Goal: Task Accomplishment & Management: Complete application form

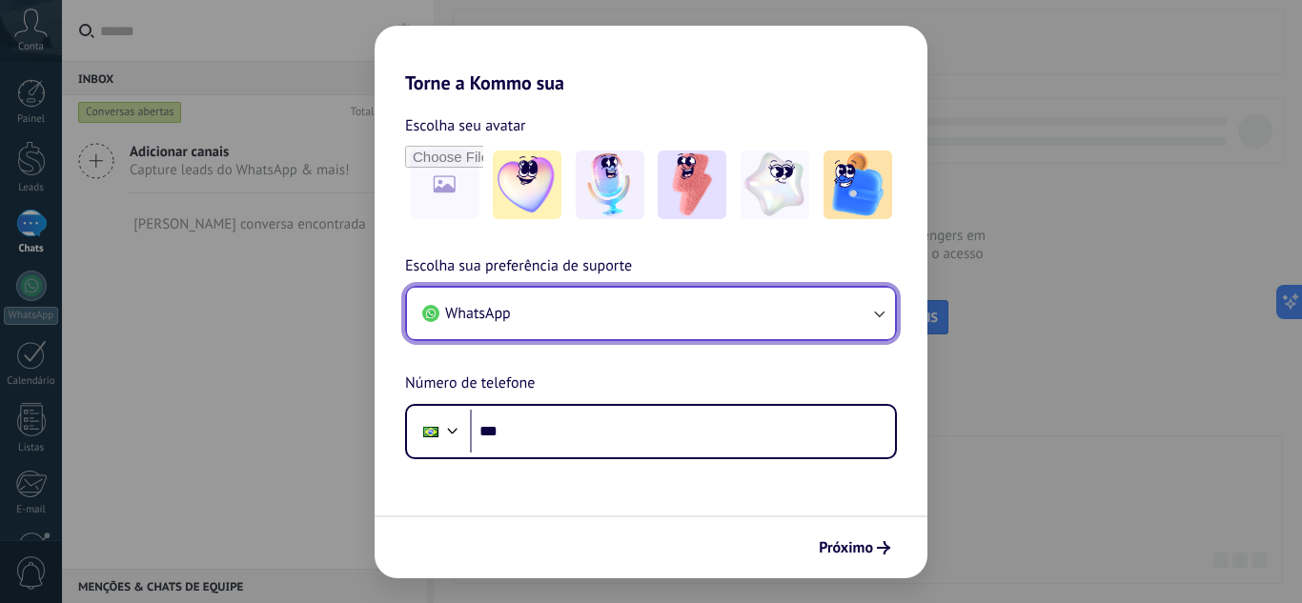
click at [682, 331] on button "WhatsApp" at bounding box center [651, 313] width 488 height 51
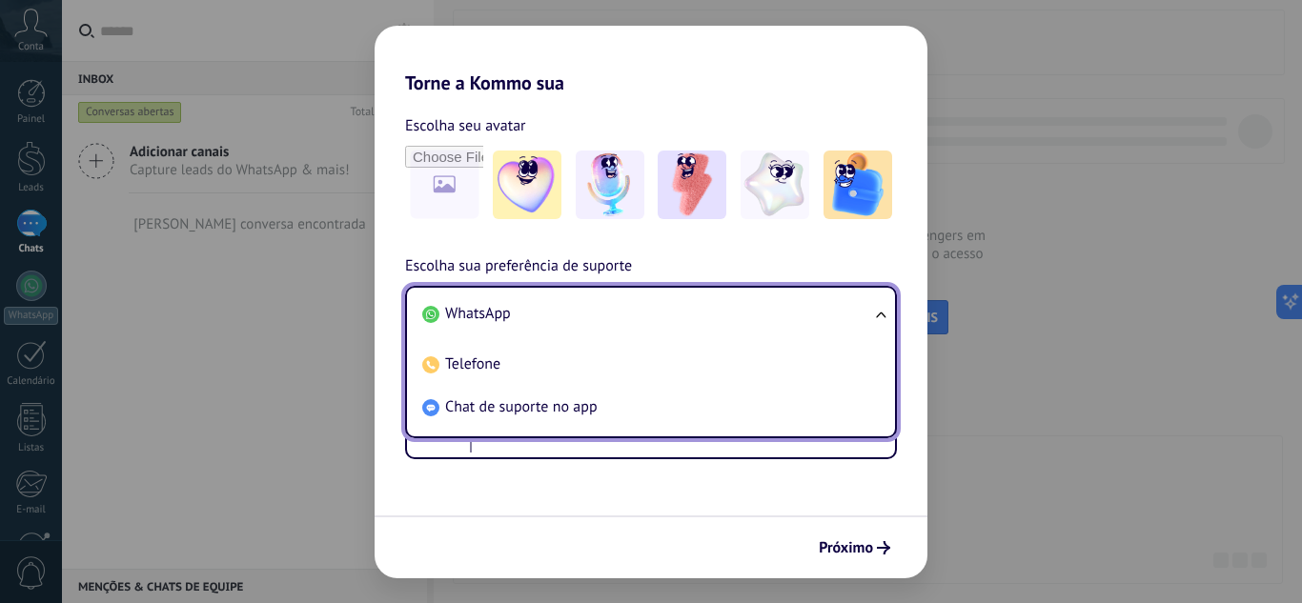
click at [582, 325] on li "WhatsApp" at bounding box center [647, 314] width 465 height 43
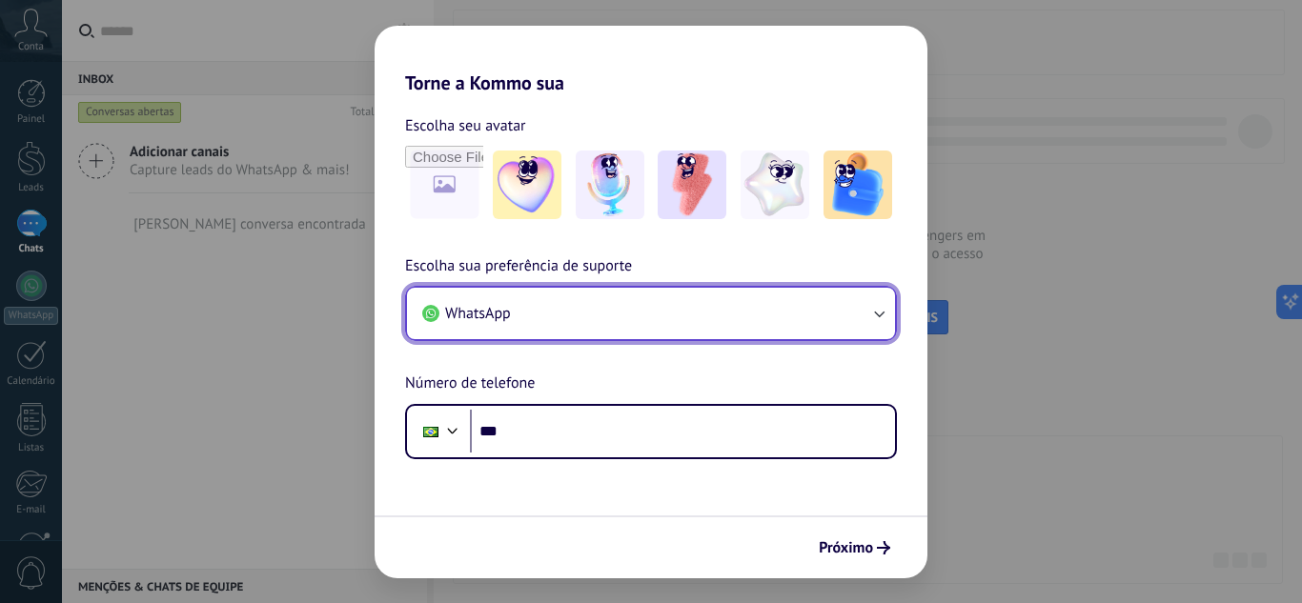
click at [582, 335] on button "WhatsApp" at bounding box center [651, 313] width 488 height 51
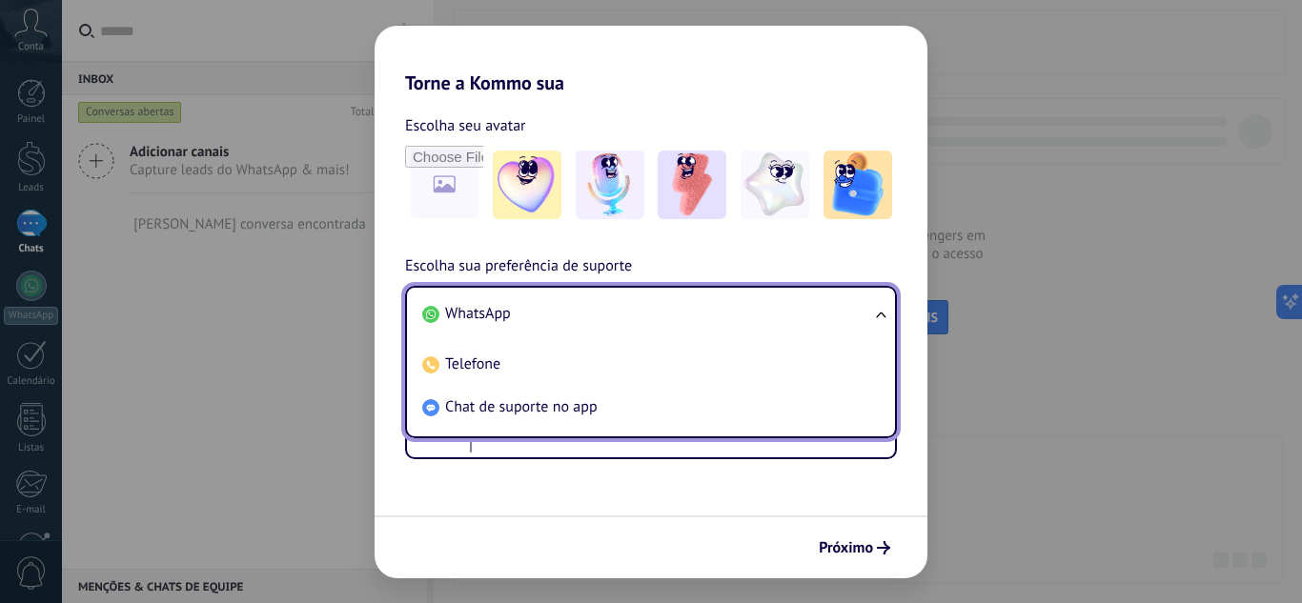
click at [556, 310] on li "WhatsApp" at bounding box center [647, 314] width 465 height 43
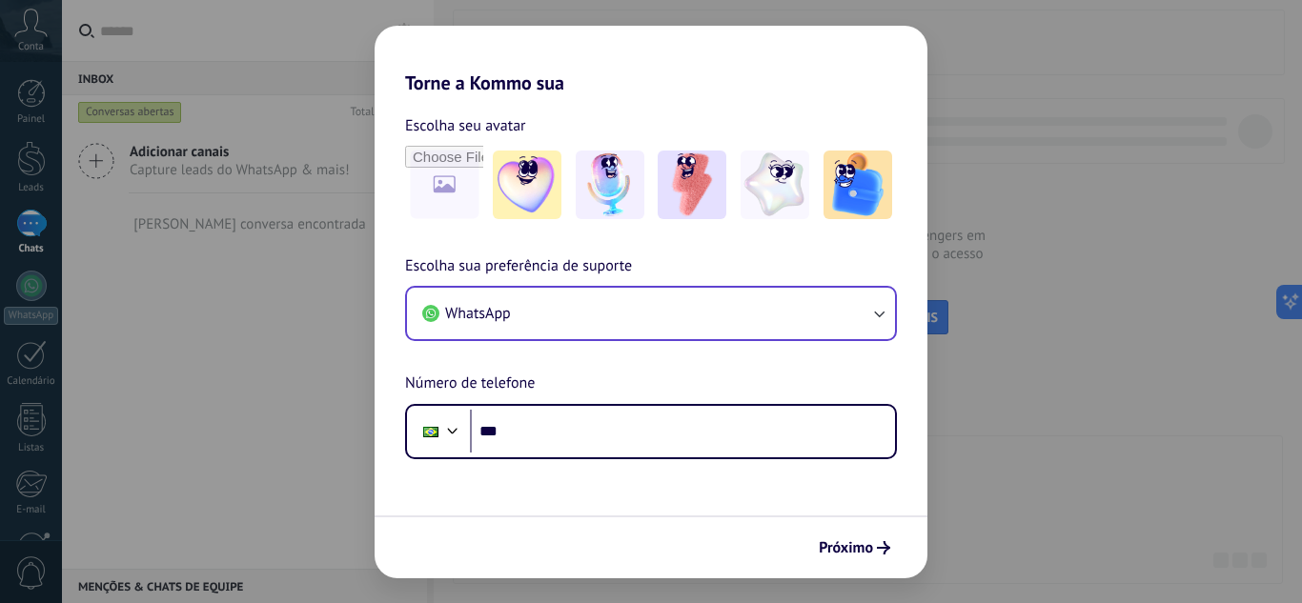
click at [710, 246] on div "Escolha seu avatar [PERSON_NAME] sua preferência de suporte WhatsApp Número de …" at bounding box center [651, 276] width 553 height 365
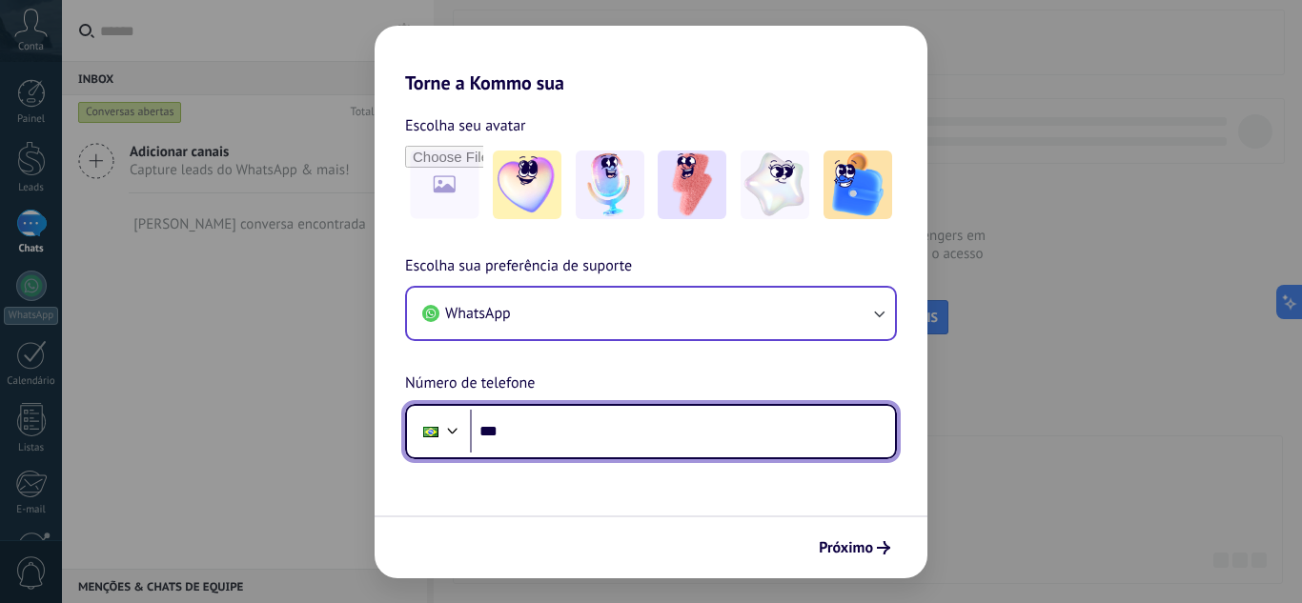
click at [573, 410] on input "***" at bounding box center [682, 432] width 425 height 44
type input "**********"
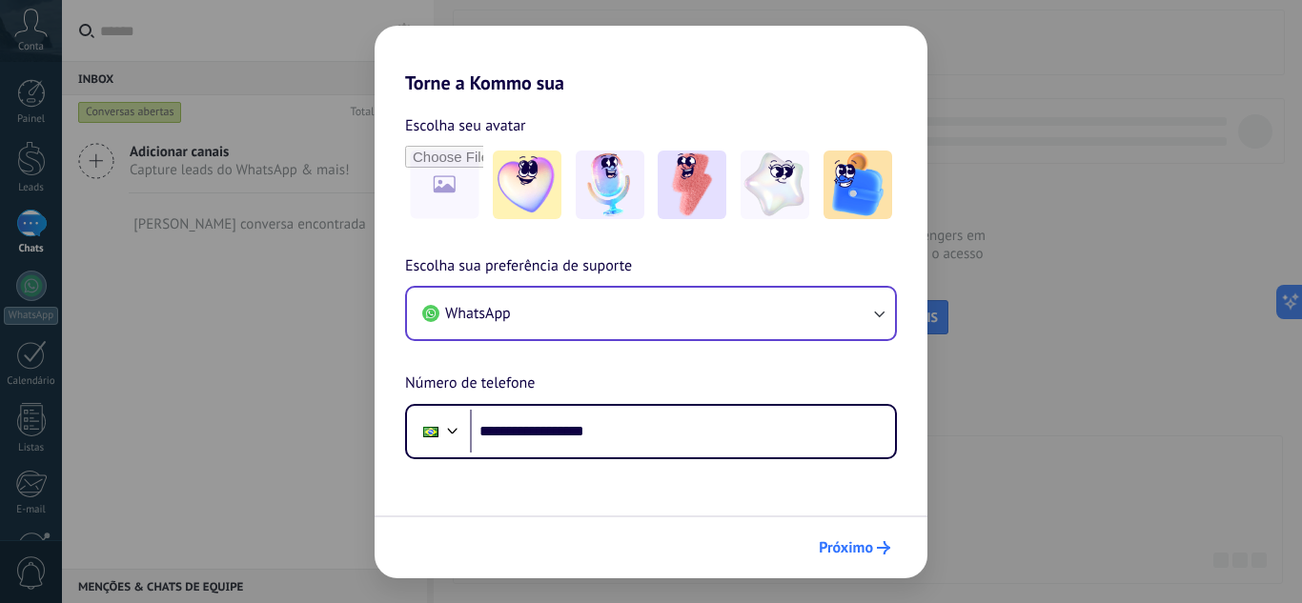
click at [848, 536] on button "Próximo" at bounding box center [854, 548] width 89 height 32
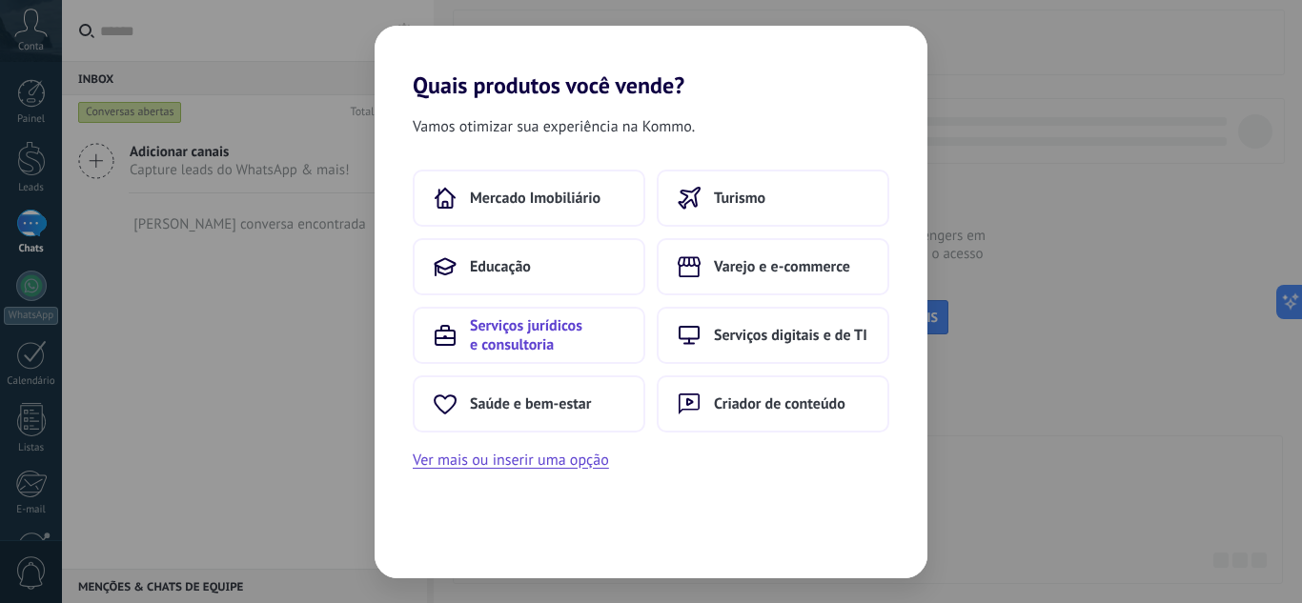
click at [578, 331] on span "Serviços jurídicos e consultoria" at bounding box center [547, 336] width 154 height 38
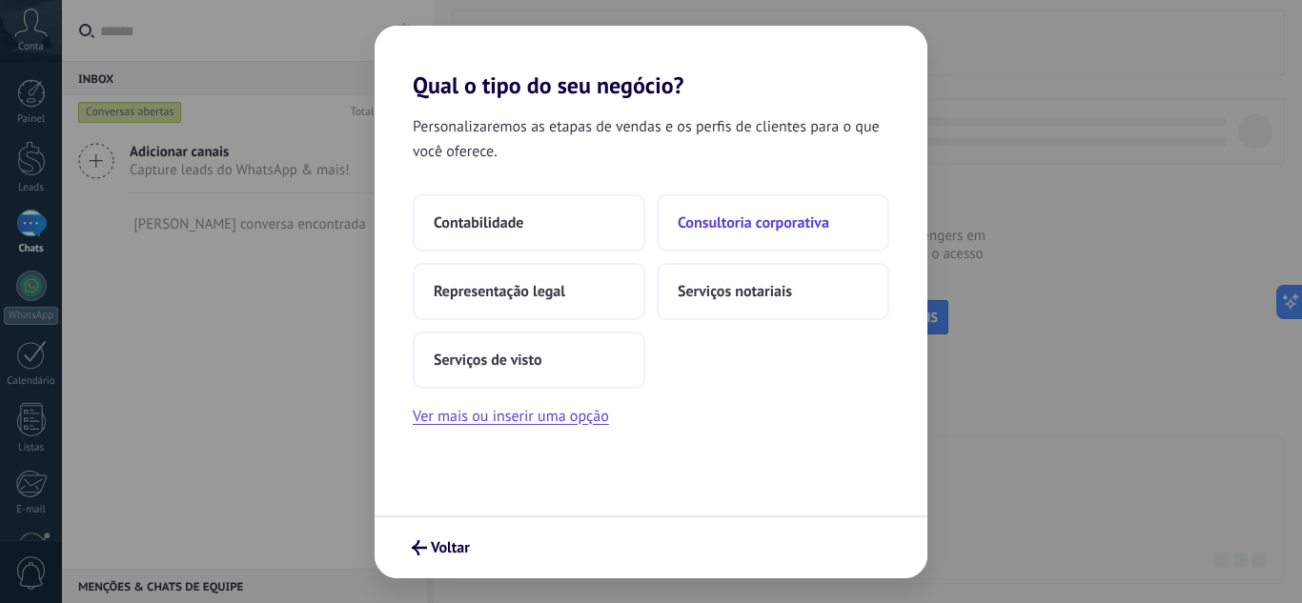
click at [677, 219] on button "Consultoria corporativa" at bounding box center [773, 222] width 233 height 57
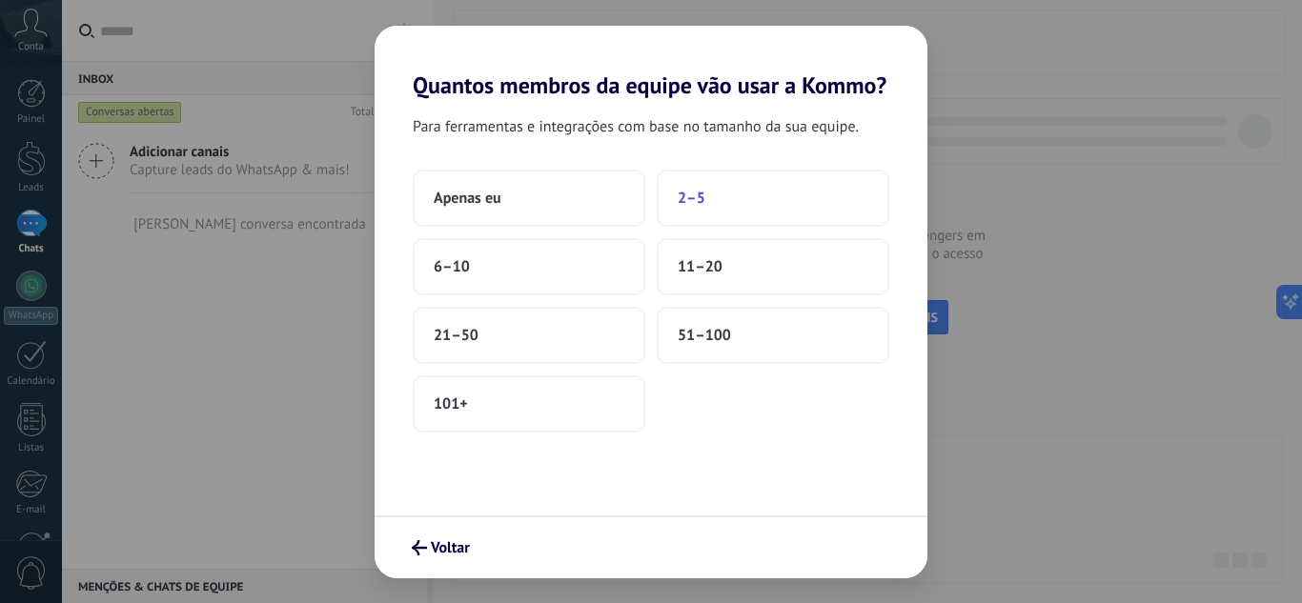
click at [689, 195] on span "2–5" at bounding box center [692, 198] width 28 height 19
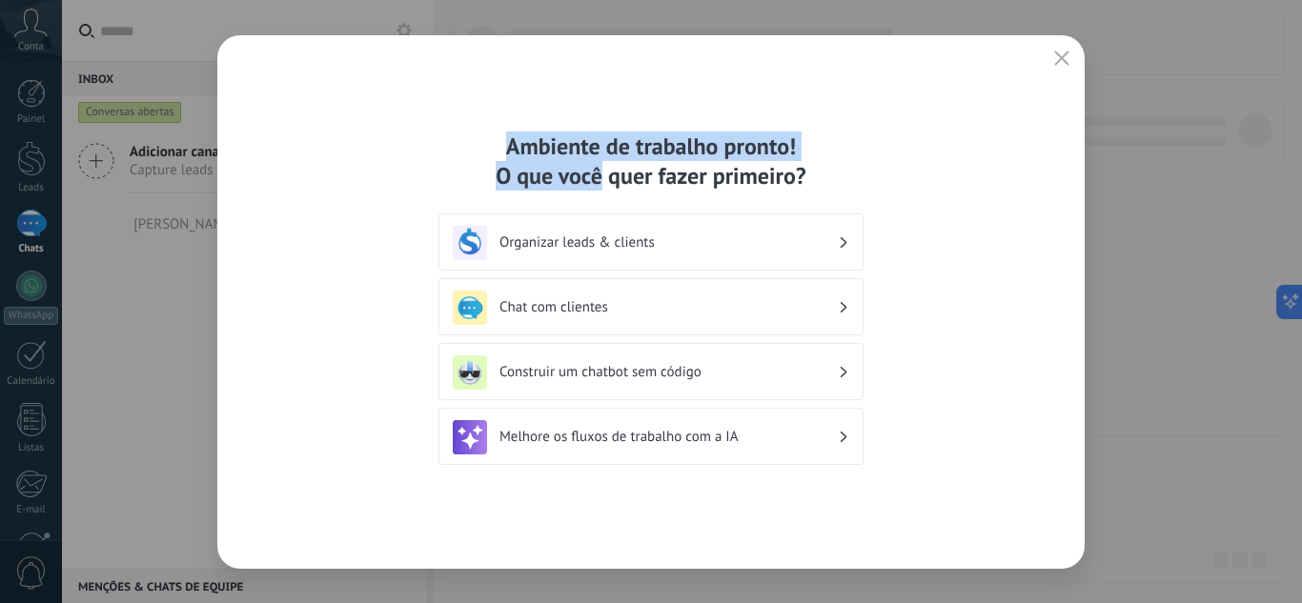
click at [488, 127] on div "Ambiente de trabalho pronto! O que você quer fazer primeiro? Organizar leads & …" at bounding box center [651, 302] width 868 height 534
click at [506, 133] on div "Ambiente de trabalho pronto! O que você quer fazer primeiro?" at bounding box center [651, 161] width 425 height 59
drag, startPoint x: 705, startPoint y: 156, endPoint x: 902, endPoint y: 157, distance: 197.3
click at [902, 157] on div "Ambiente de trabalho pronto! O que você quer fazer primeiro? Organizar leads & …" at bounding box center [651, 302] width 868 height 534
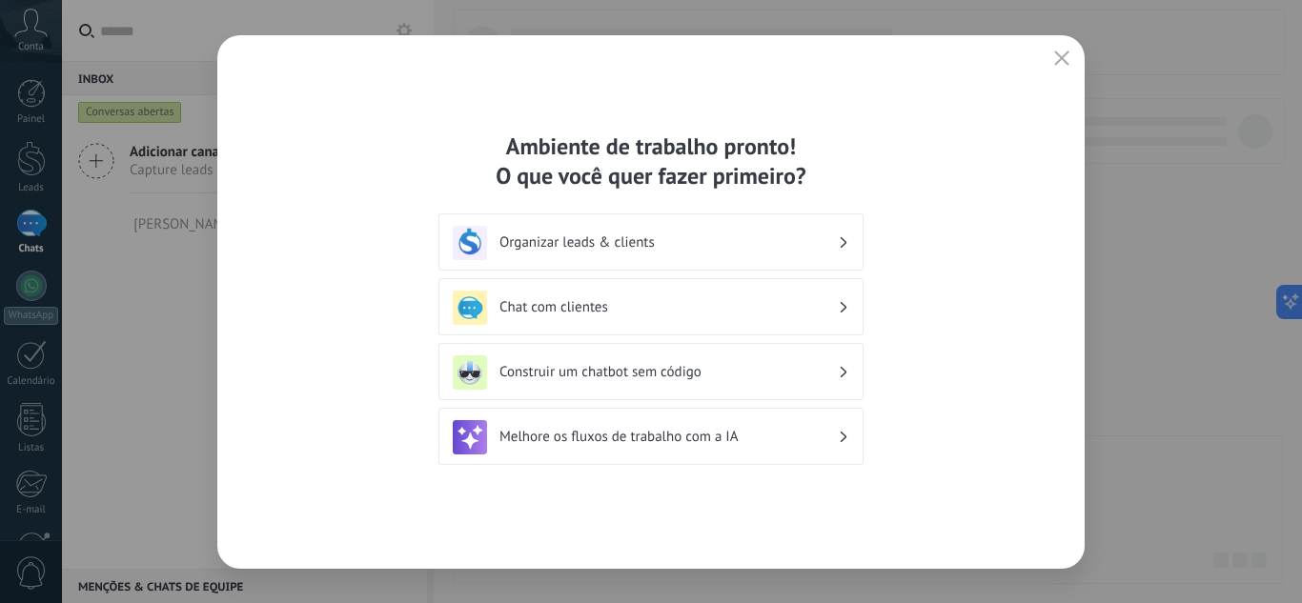
click at [881, 174] on div "Ambiente de trabalho pronto! O que você quer fazer primeiro? Organizar leads & …" at bounding box center [651, 302] width 868 height 534
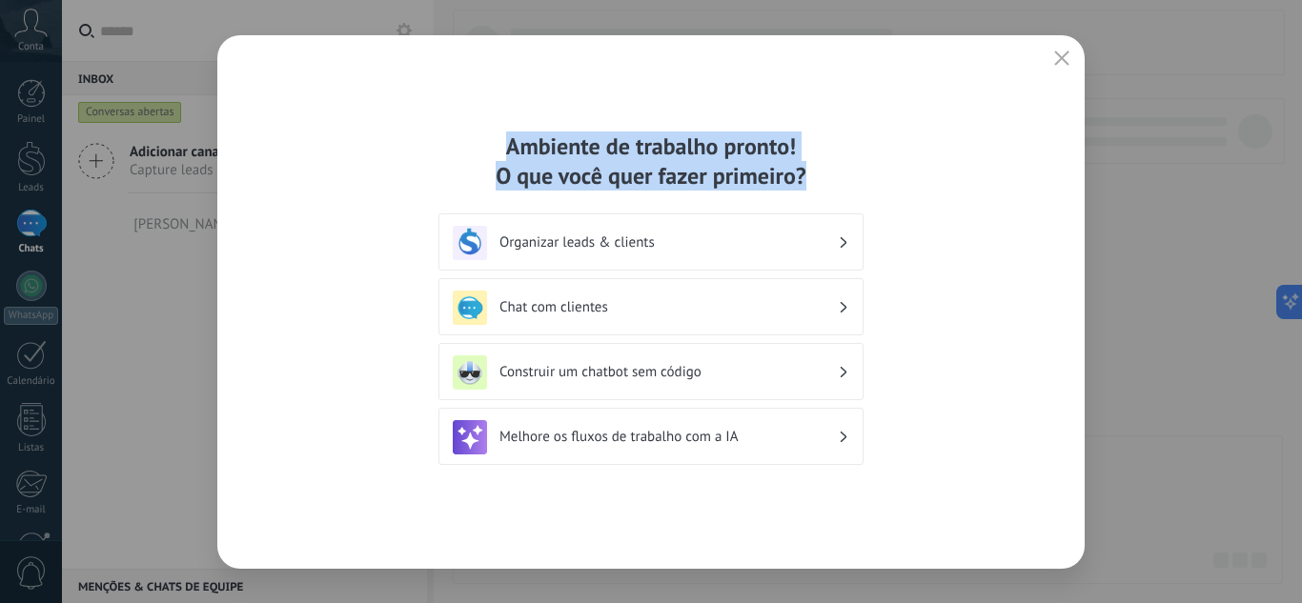
drag, startPoint x: 886, startPoint y: 187, endPoint x: 372, endPoint y: 144, distance: 515.6
click at [372, 144] on div "Ambiente de trabalho pronto! O que você quer fazer primeiro? Organizar leads & …" at bounding box center [651, 302] width 868 height 534
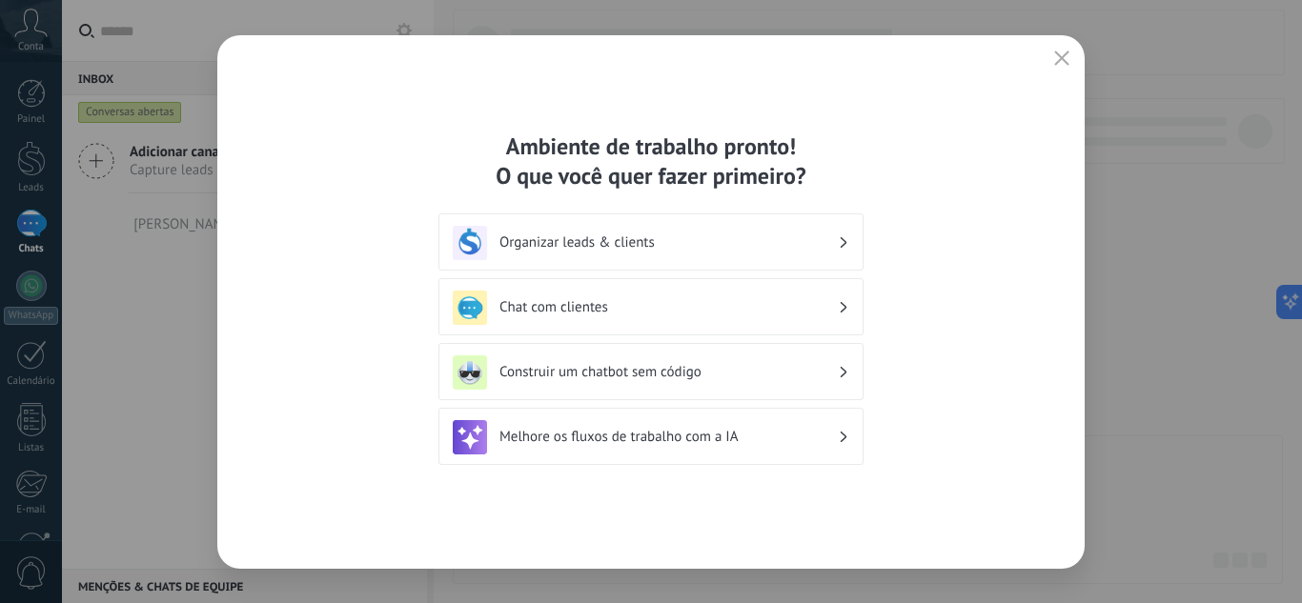
click at [590, 254] on div "Organizar leads & clients" at bounding box center [651, 243] width 397 height 34
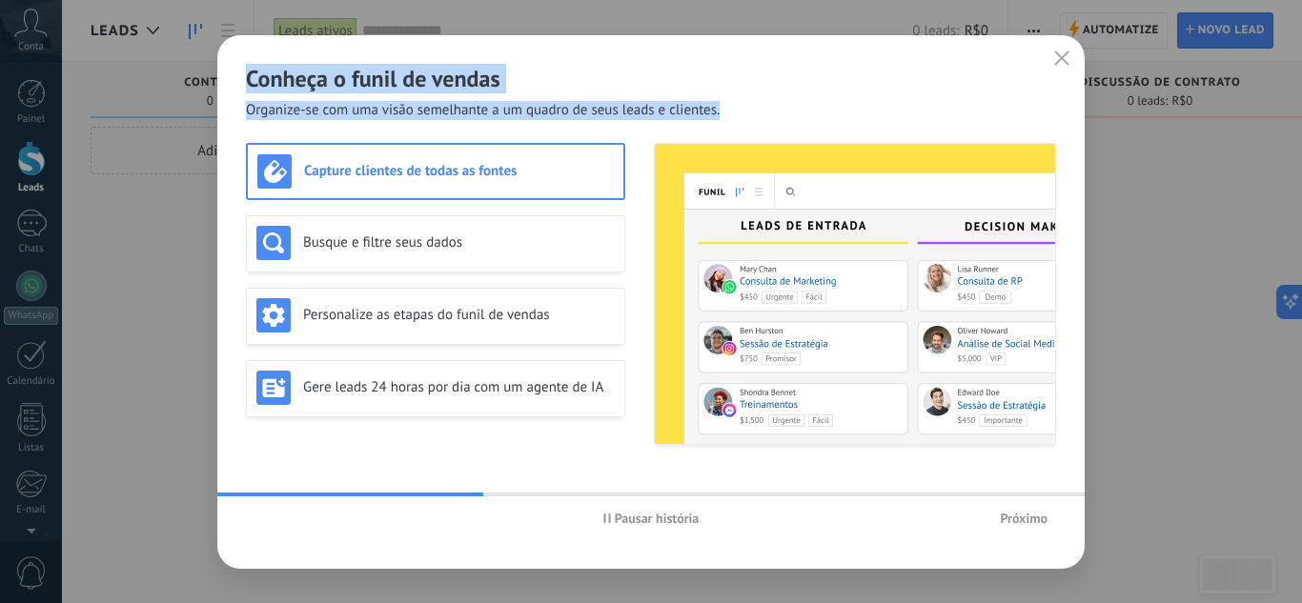
drag, startPoint x: 192, startPoint y: 110, endPoint x: 626, endPoint y: 120, distance: 434.8
click at [626, 120] on div "Conheça o funil de vendas Organize-se com uma visão semelhante a um quadro de s…" at bounding box center [651, 301] width 1302 height 603
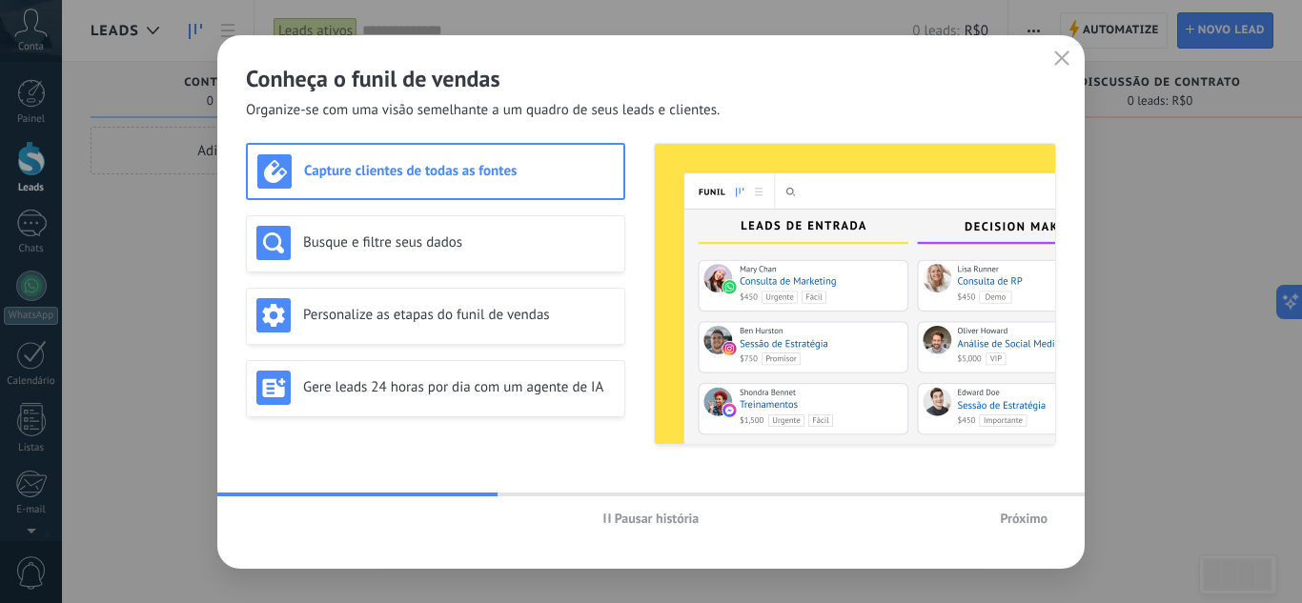
click at [626, 120] on div "Conheça o funil de vendas Organize-se com uma visão semelhante a um quadro de s…" at bounding box center [651, 302] width 868 height 534
click at [1030, 509] on button "Próximo" at bounding box center [1023, 518] width 65 height 29
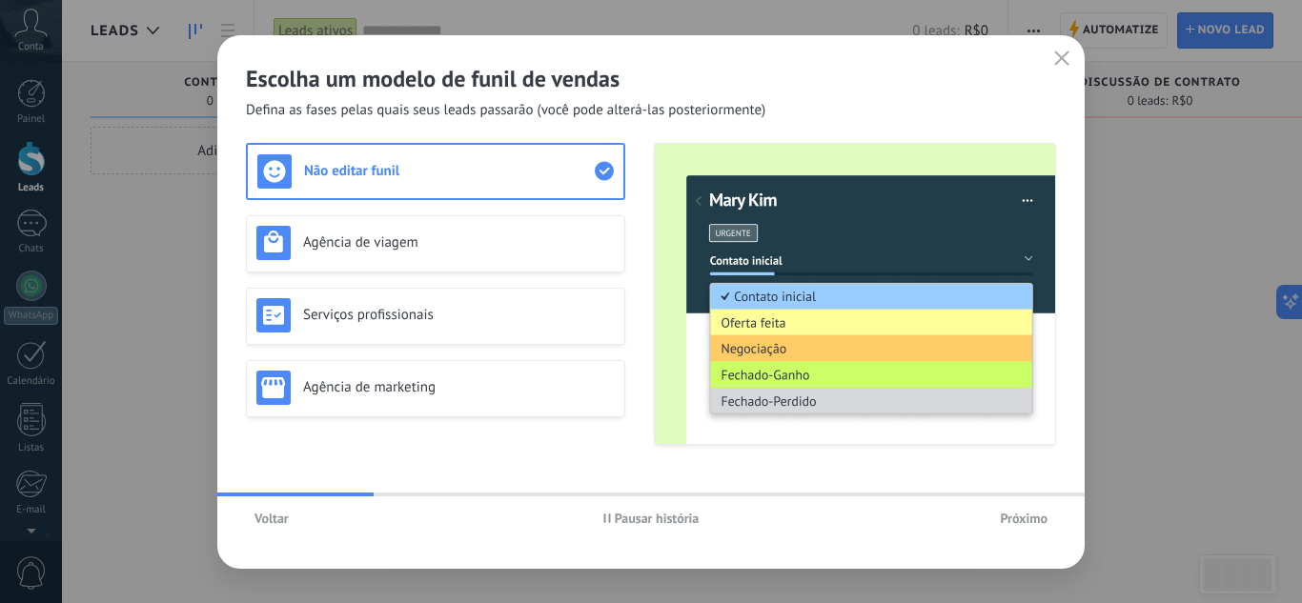
click at [284, 513] on span "Voltar" at bounding box center [272, 518] width 34 height 13
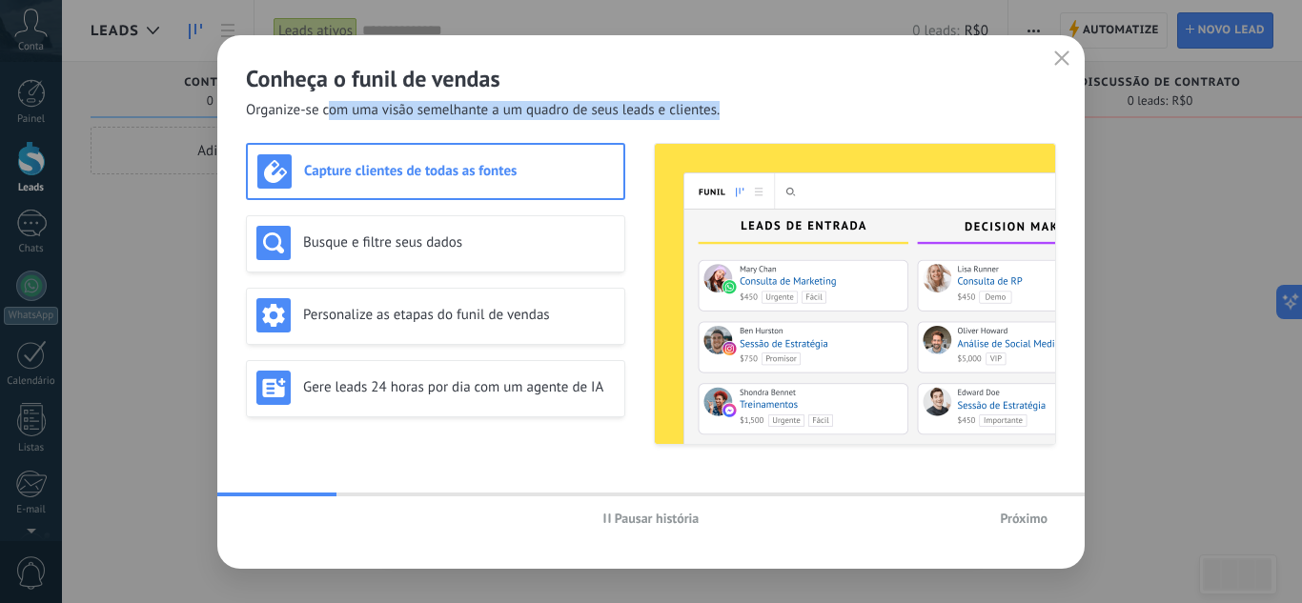
drag, startPoint x: 371, startPoint y: 111, endPoint x: 725, endPoint y: 104, distance: 354.7
click at [725, 104] on div "Conheça o funil de vendas Organize-se com uma visão semelhante a um quadro de s…" at bounding box center [651, 77] width 868 height 85
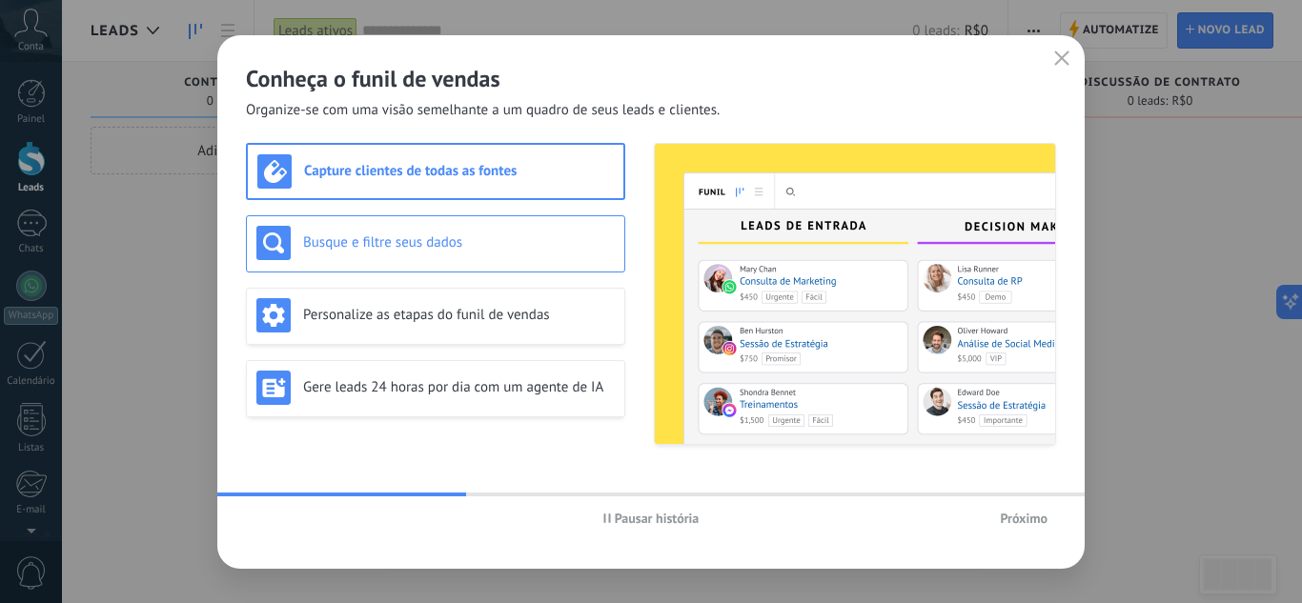
click at [451, 233] on div "Busque e filtre seus dados" at bounding box center [435, 243] width 358 height 34
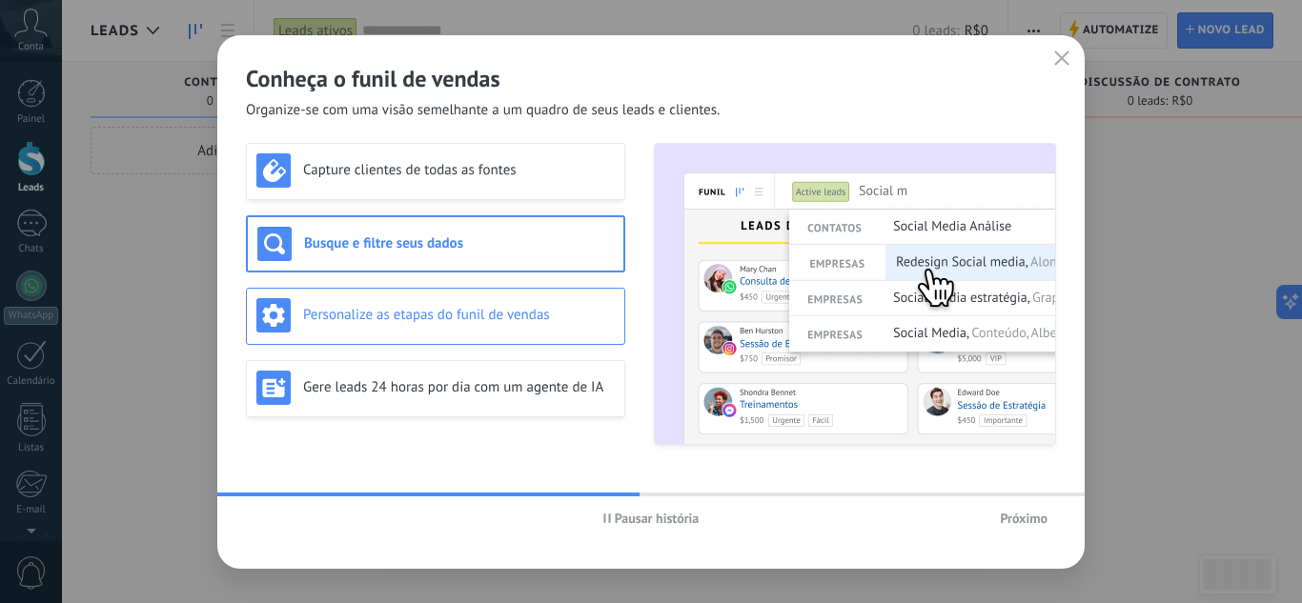
click at [552, 303] on div "Personalize as etapas do funil de vendas" at bounding box center [435, 315] width 358 height 34
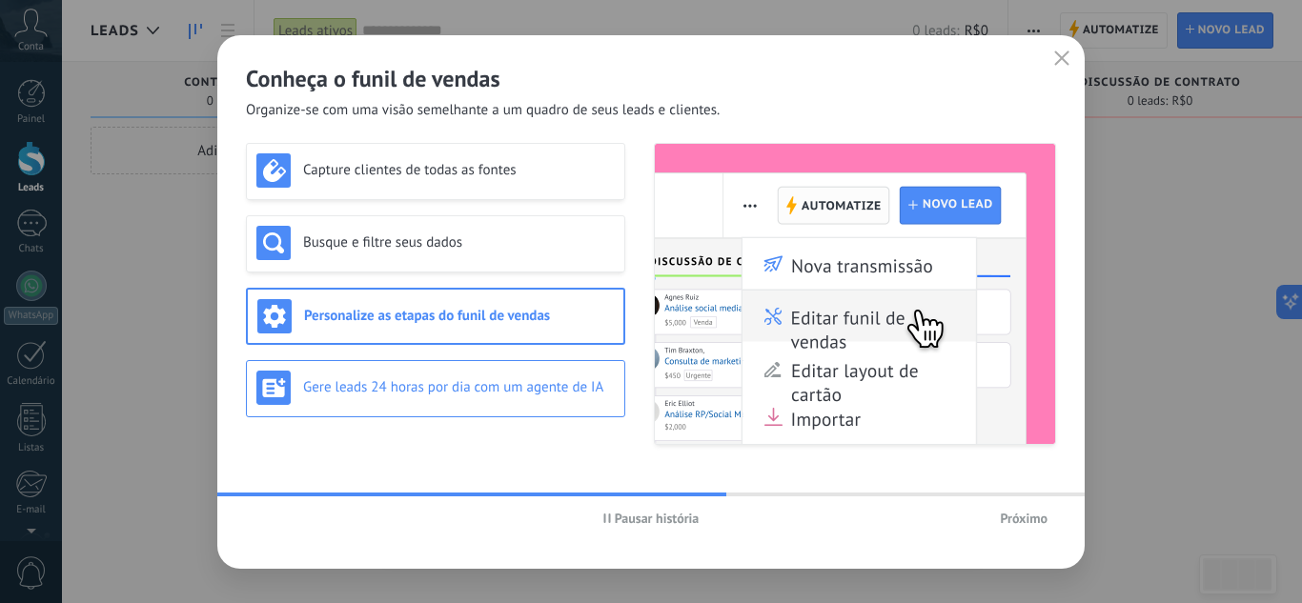
click at [551, 387] on h3 "Gere leads 24 horas por dia com um agente de IA" at bounding box center [459, 387] width 312 height 18
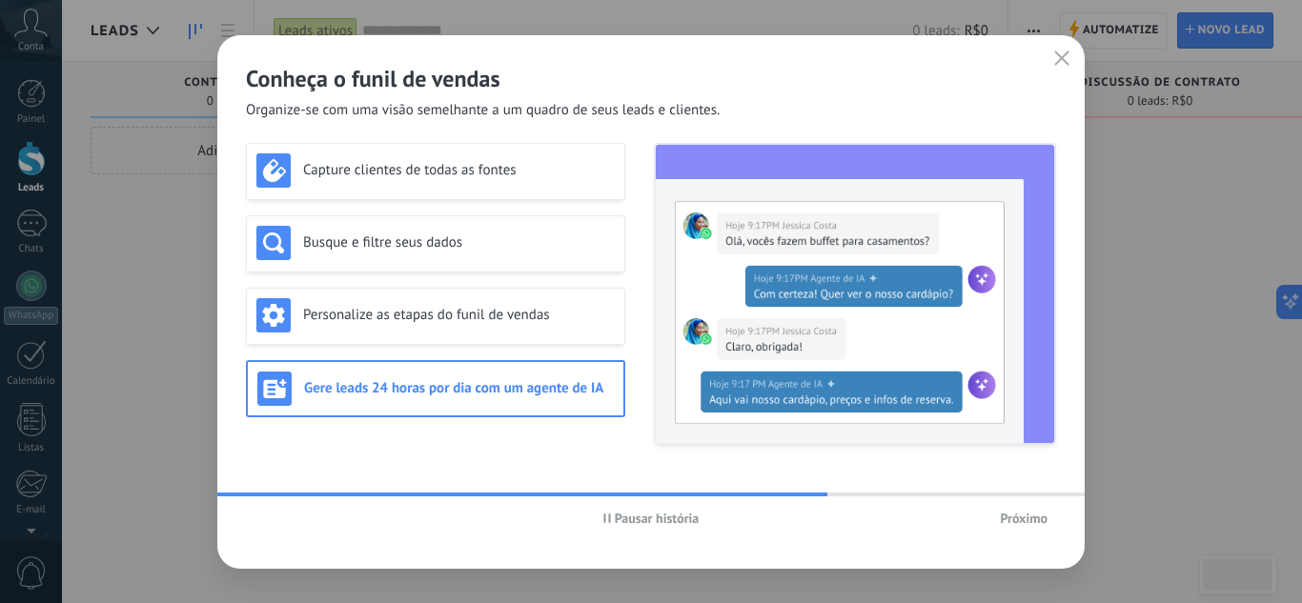
click at [989, 527] on div "Próximo" at bounding box center [921, 518] width 270 height 29
click at [1010, 508] on button "Próximo" at bounding box center [1023, 518] width 65 height 29
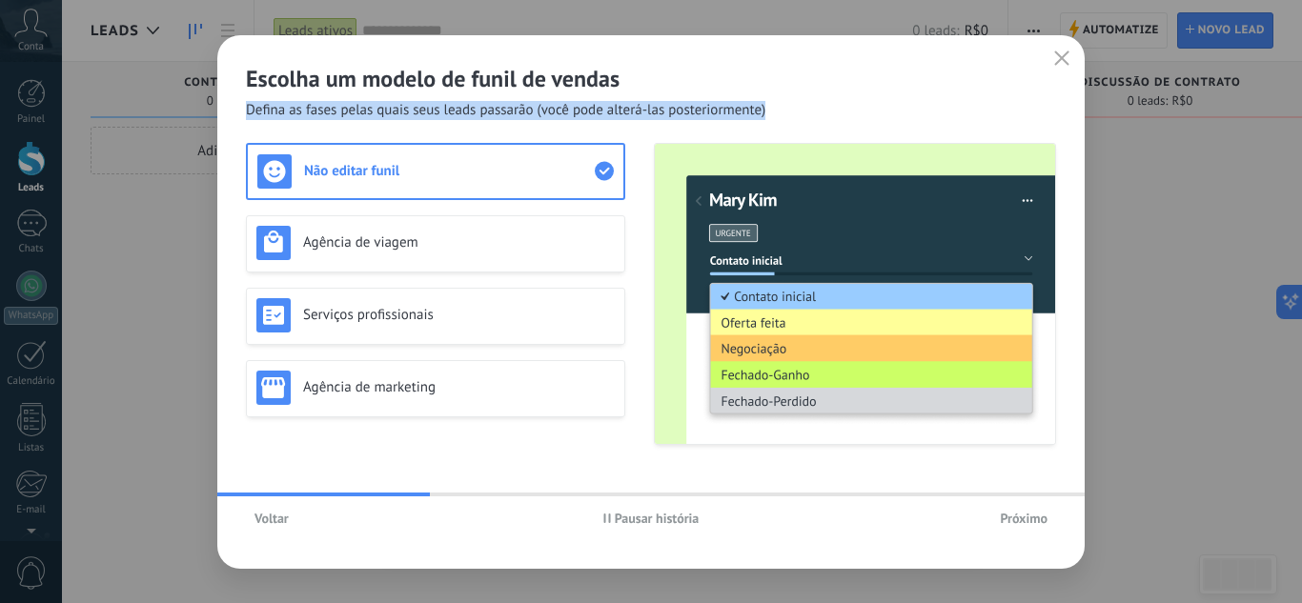
drag, startPoint x: 233, startPoint y: 119, endPoint x: 786, endPoint y: 105, distance: 553.1
click at [786, 105] on div "Escolha um modelo de funil de vendas Defina as fases pelas quais seus leads pas…" at bounding box center [651, 77] width 868 height 85
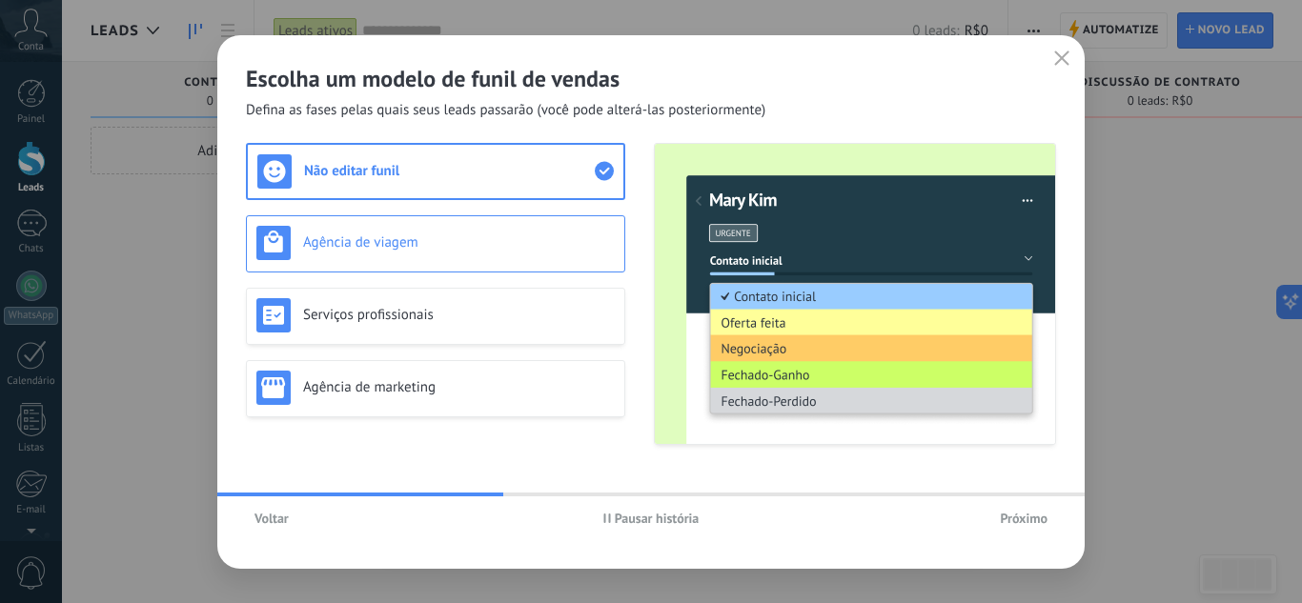
click at [559, 249] on h3 "Agência de viagem" at bounding box center [459, 243] width 312 height 18
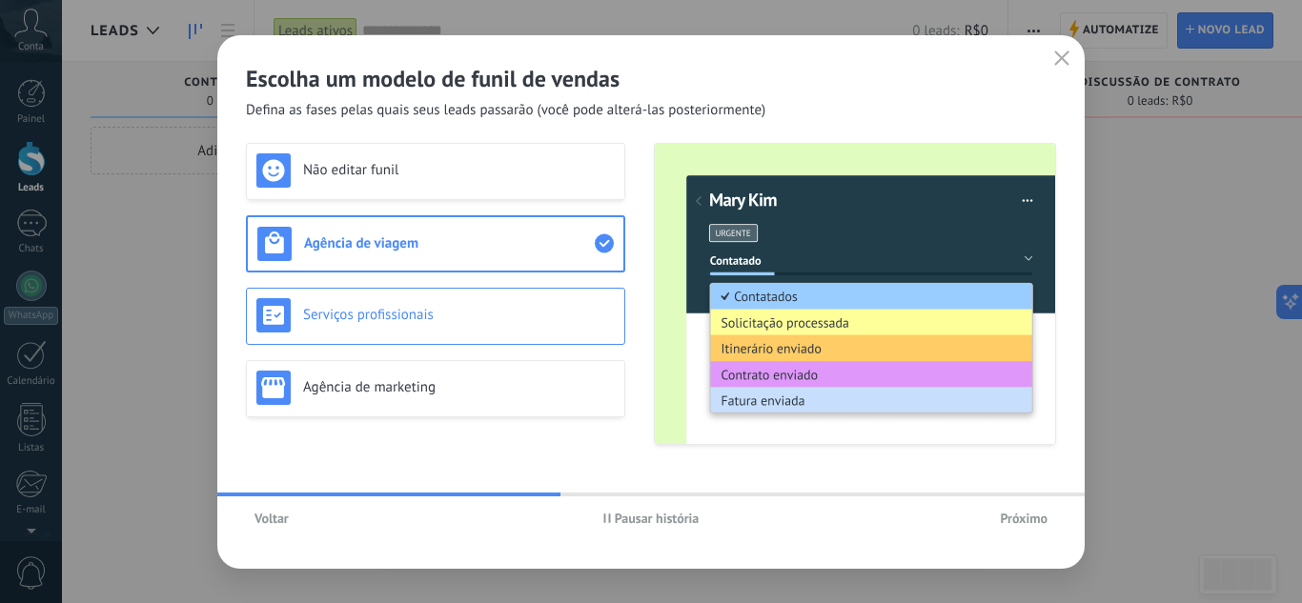
click at [559, 309] on h3 "Serviços profissionais" at bounding box center [459, 315] width 312 height 18
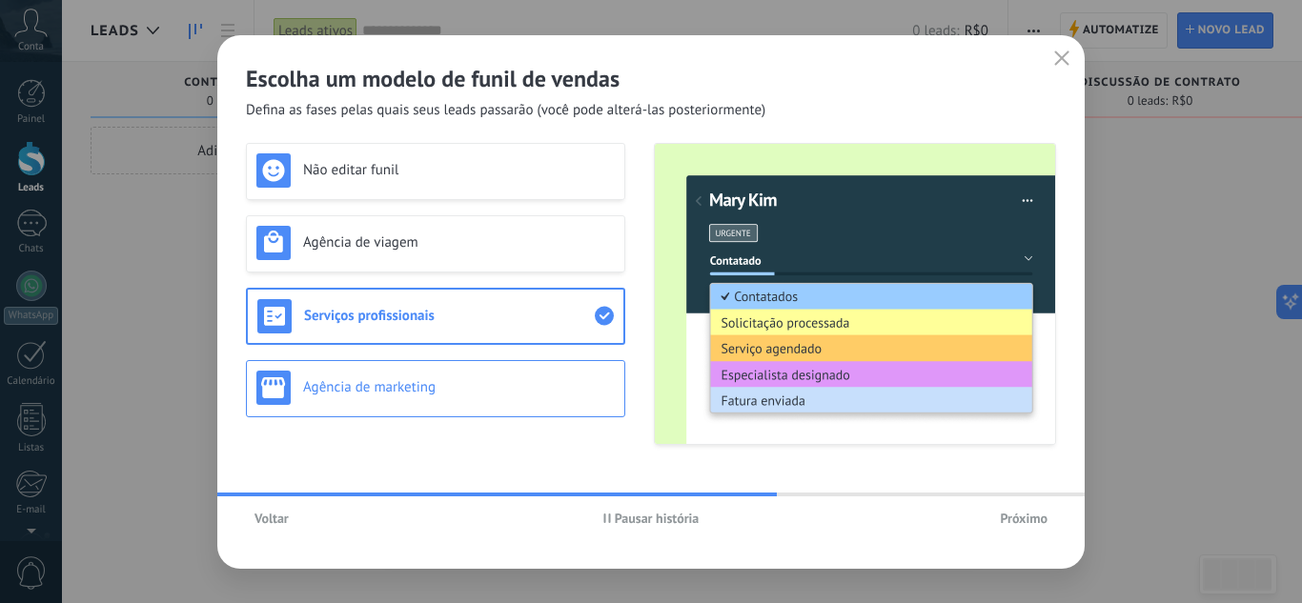
click at [559, 379] on h3 "Agência de marketing" at bounding box center [459, 387] width 312 height 18
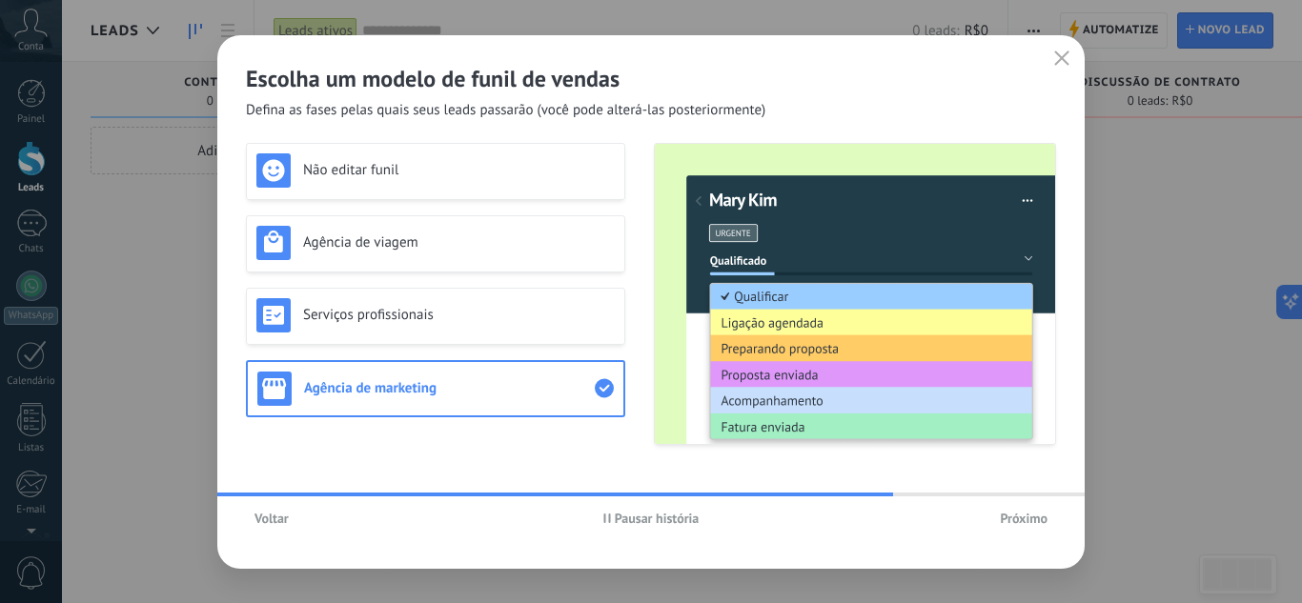
click at [1032, 518] on span "Próximo" at bounding box center [1024, 518] width 48 height 13
